Goal: Task Accomplishment & Management: Manage account settings

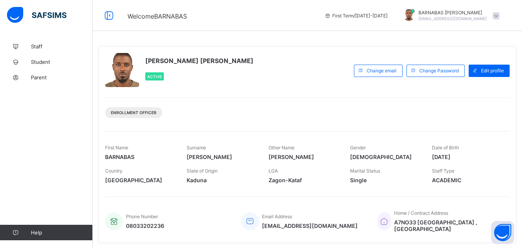
click at [500, 17] on span at bounding box center [496, 15] width 7 height 7
click at [356, 28] on div "First Term / [DATE]-[DATE]" at bounding box center [356, 15] width 71 height 31
click at [124, 70] on div at bounding box center [122, 70] width 34 height 34
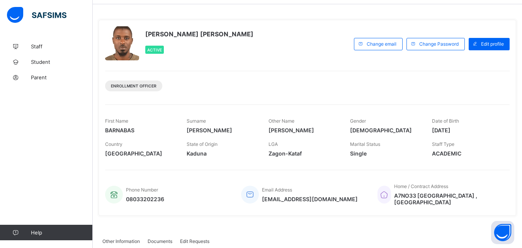
scroll to position [10, 0]
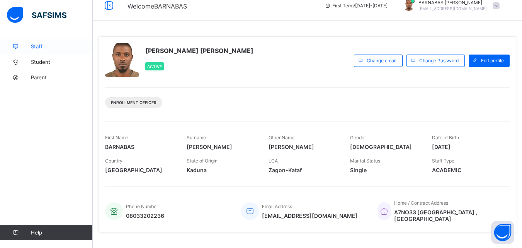
click at [38, 49] on span "Staff" at bounding box center [62, 46] width 62 height 6
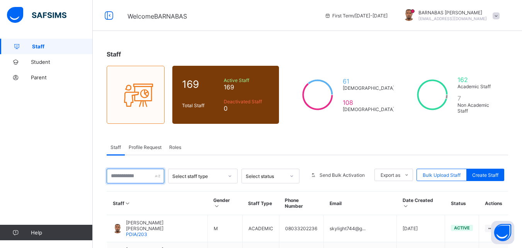
click at [130, 176] on input "text" at bounding box center [136, 176] width 58 height 15
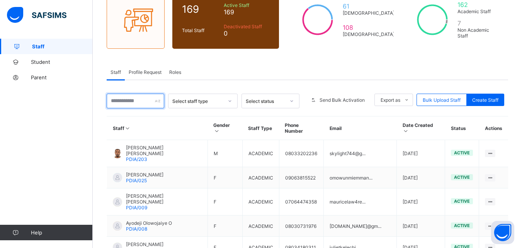
scroll to position [76, 0]
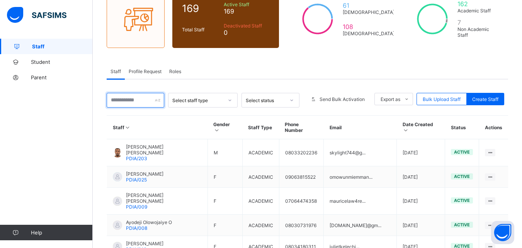
click at [135, 101] on input "text" at bounding box center [136, 100] width 58 height 15
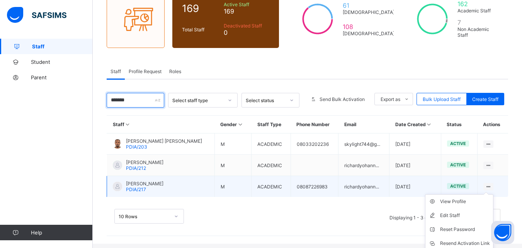
type input "*******"
click at [493, 194] on ul "View Profile Edit Staff Reset Password Resend Activation Link Change Email Dele…" at bounding box center [459, 236] width 68 height 84
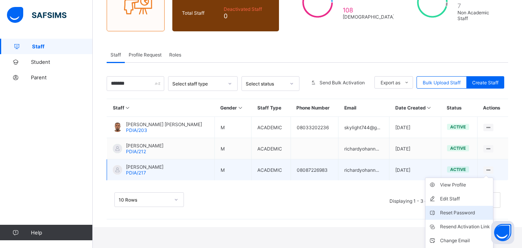
scroll to position [106, 0]
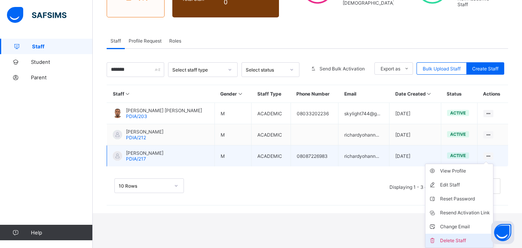
click at [461, 239] on div "Delete Staff" at bounding box center [465, 241] width 50 height 8
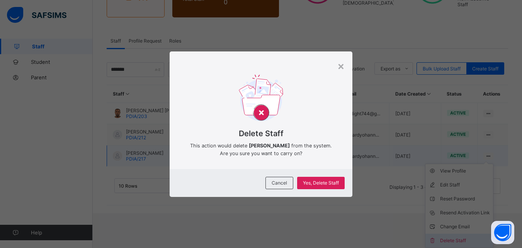
scroll to position [72, 0]
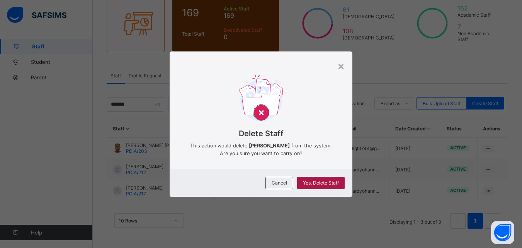
click at [331, 183] on span "Yes, Delete Staff" at bounding box center [321, 183] width 36 height 6
